Goal: Transaction & Acquisition: Purchase product/service

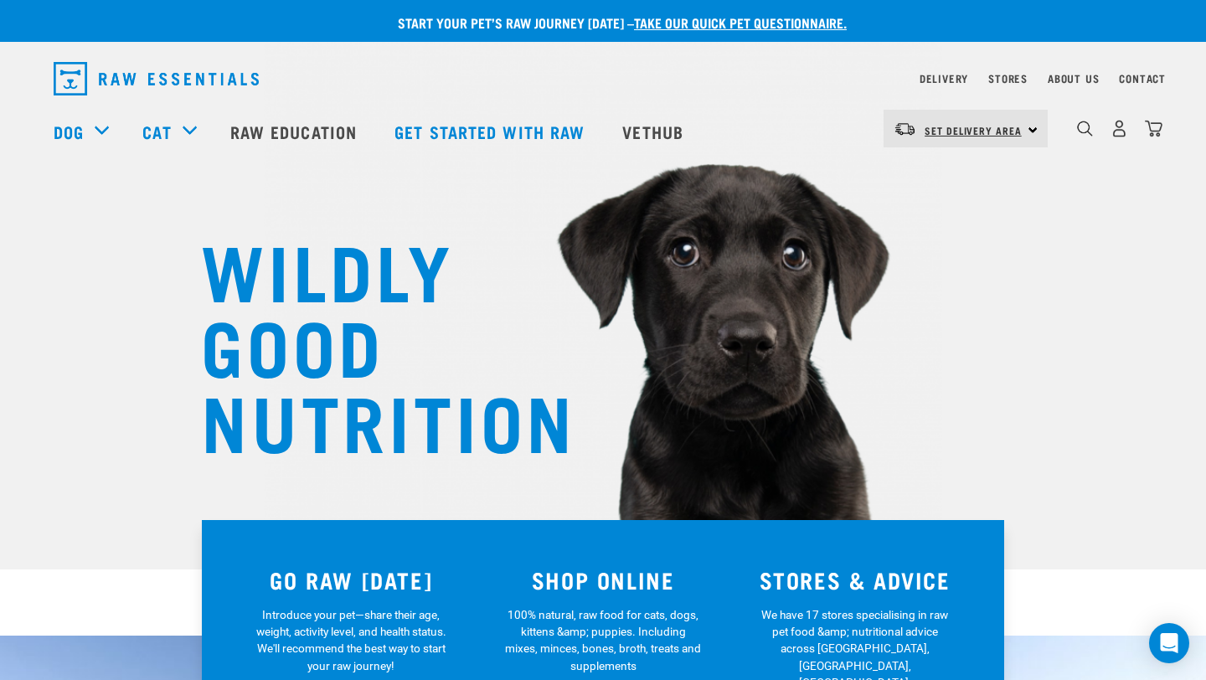
click at [1008, 121] on link "Set Delivery Area" at bounding box center [973, 130] width 97 height 27
click at [972, 182] on link "[GEOGRAPHIC_DATA]" at bounding box center [964, 175] width 161 height 37
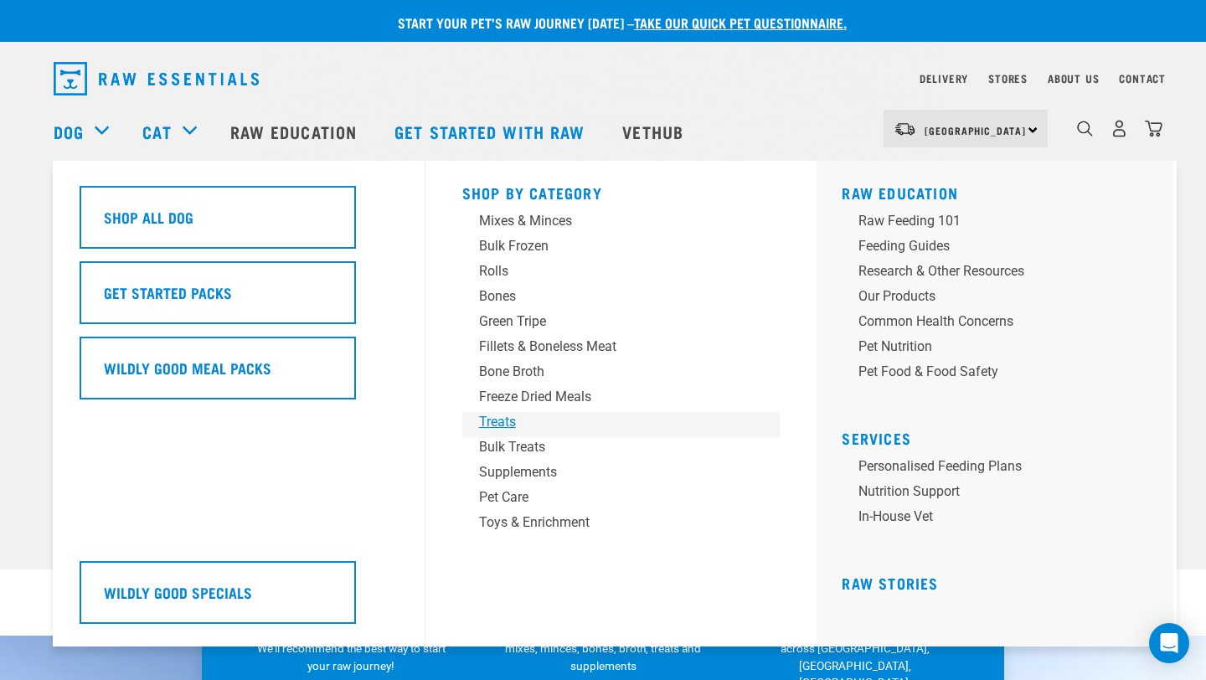
click at [503, 423] on div "Treats" at bounding box center [609, 422] width 261 height 20
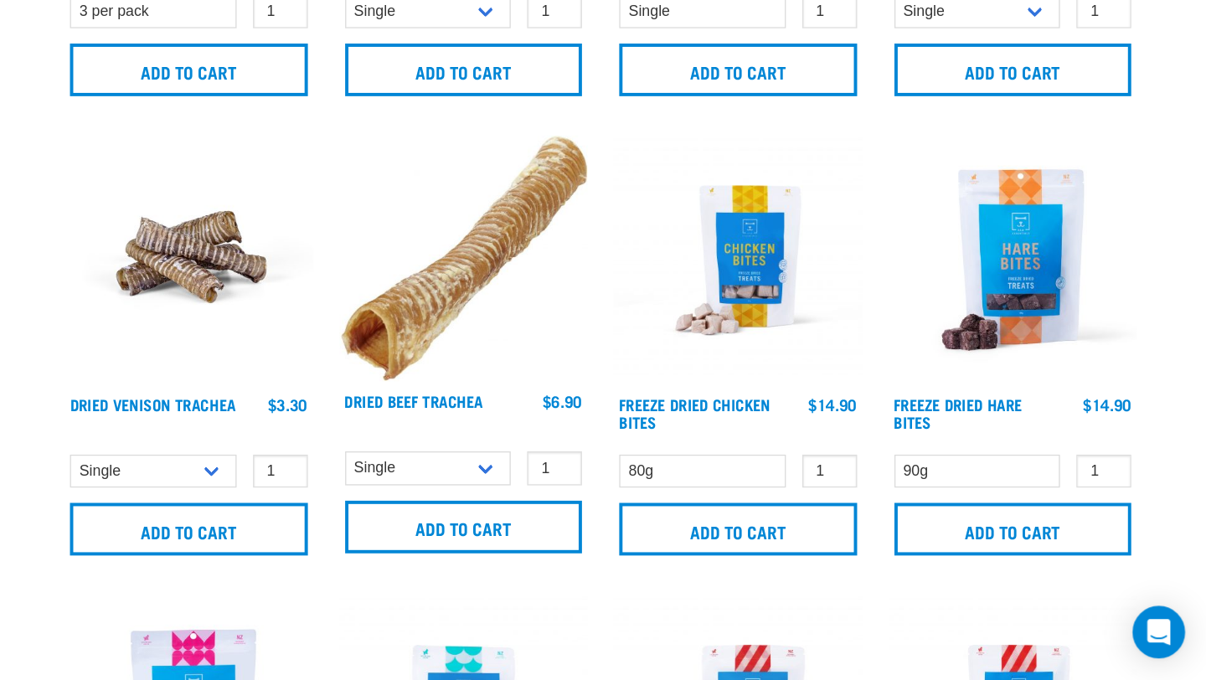
scroll to position [1712, 0]
